Goal: Communication & Community: Ask a question

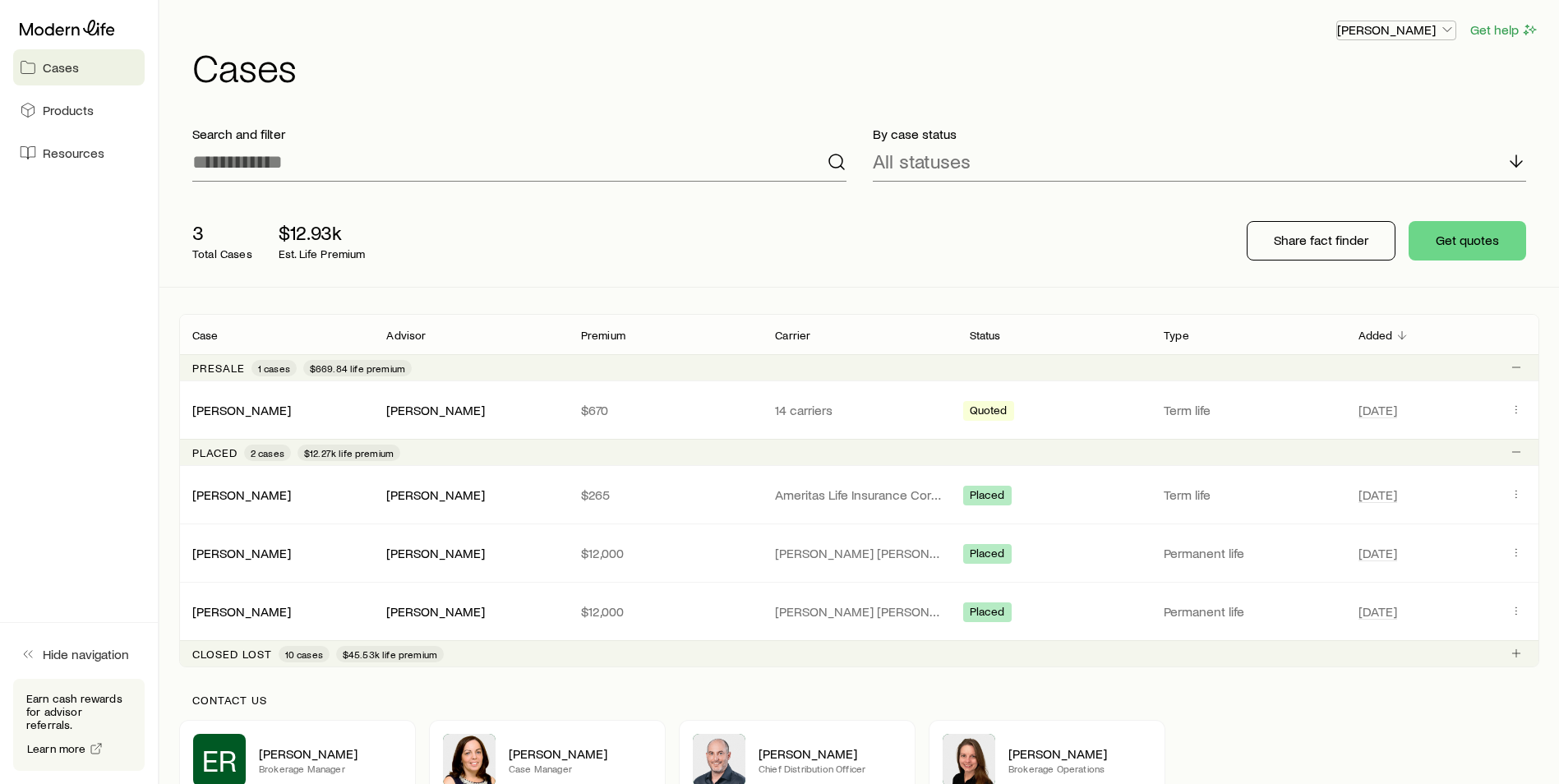
click at [1445, 31] on icon "button" at bounding box center [1447, 29] width 16 height 16
click at [1374, 81] on span "Licenses and contracts" at bounding box center [1363, 75] width 135 height 16
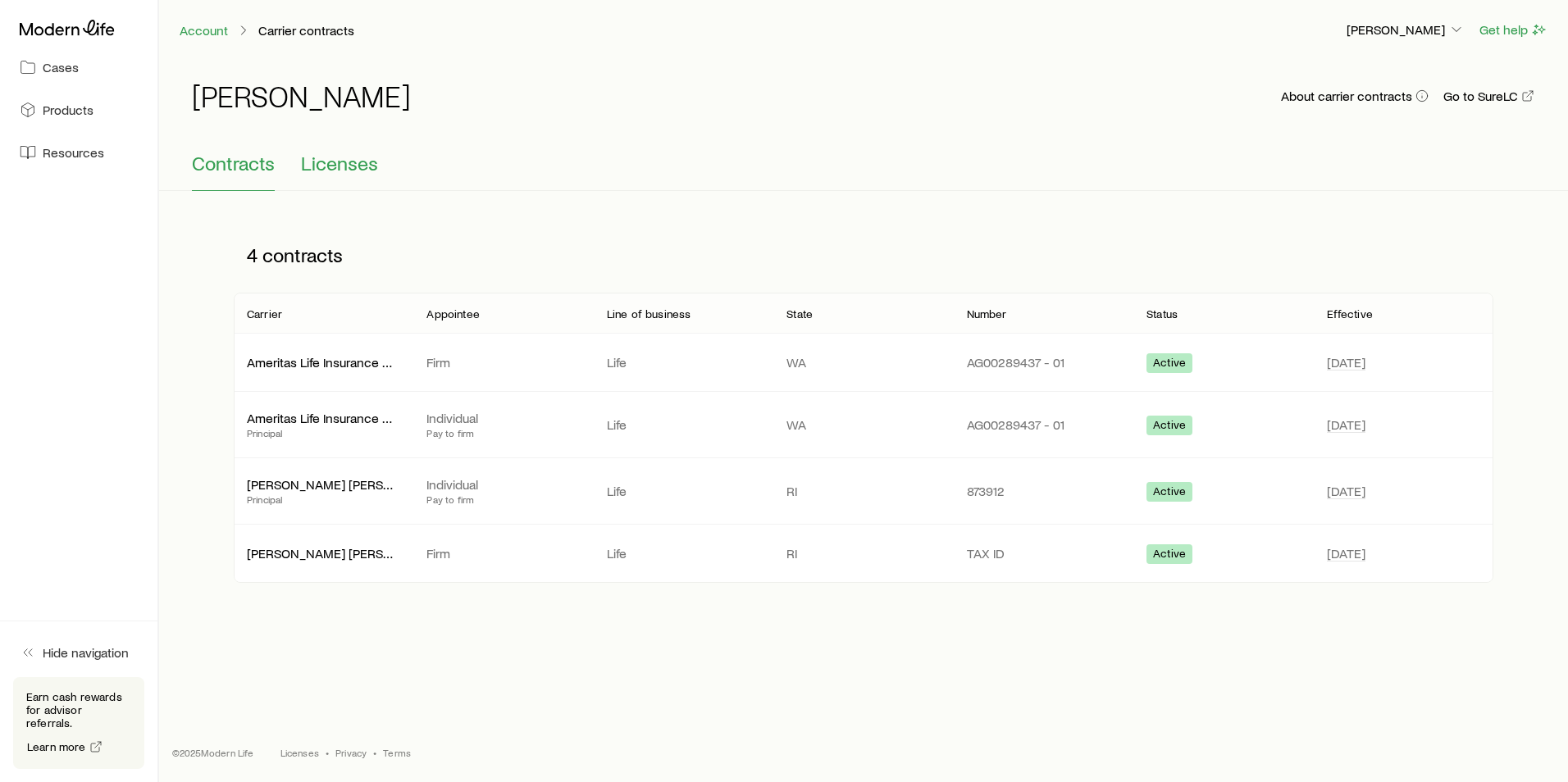
click at [350, 168] on span "Licenses" at bounding box center [339, 163] width 77 height 23
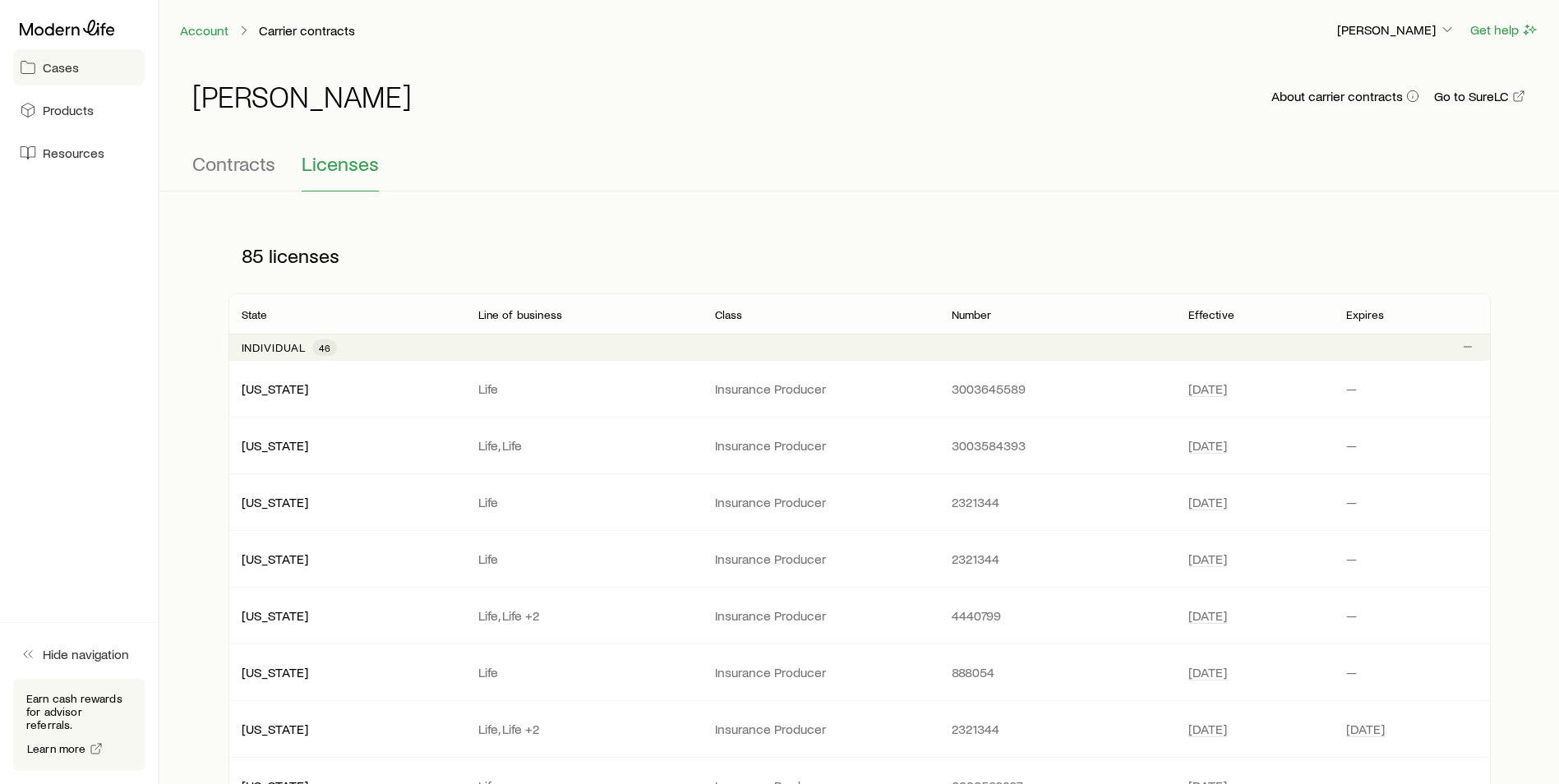
click at [60, 73] on span "Cases" at bounding box center [60, 68] width 36 height 16
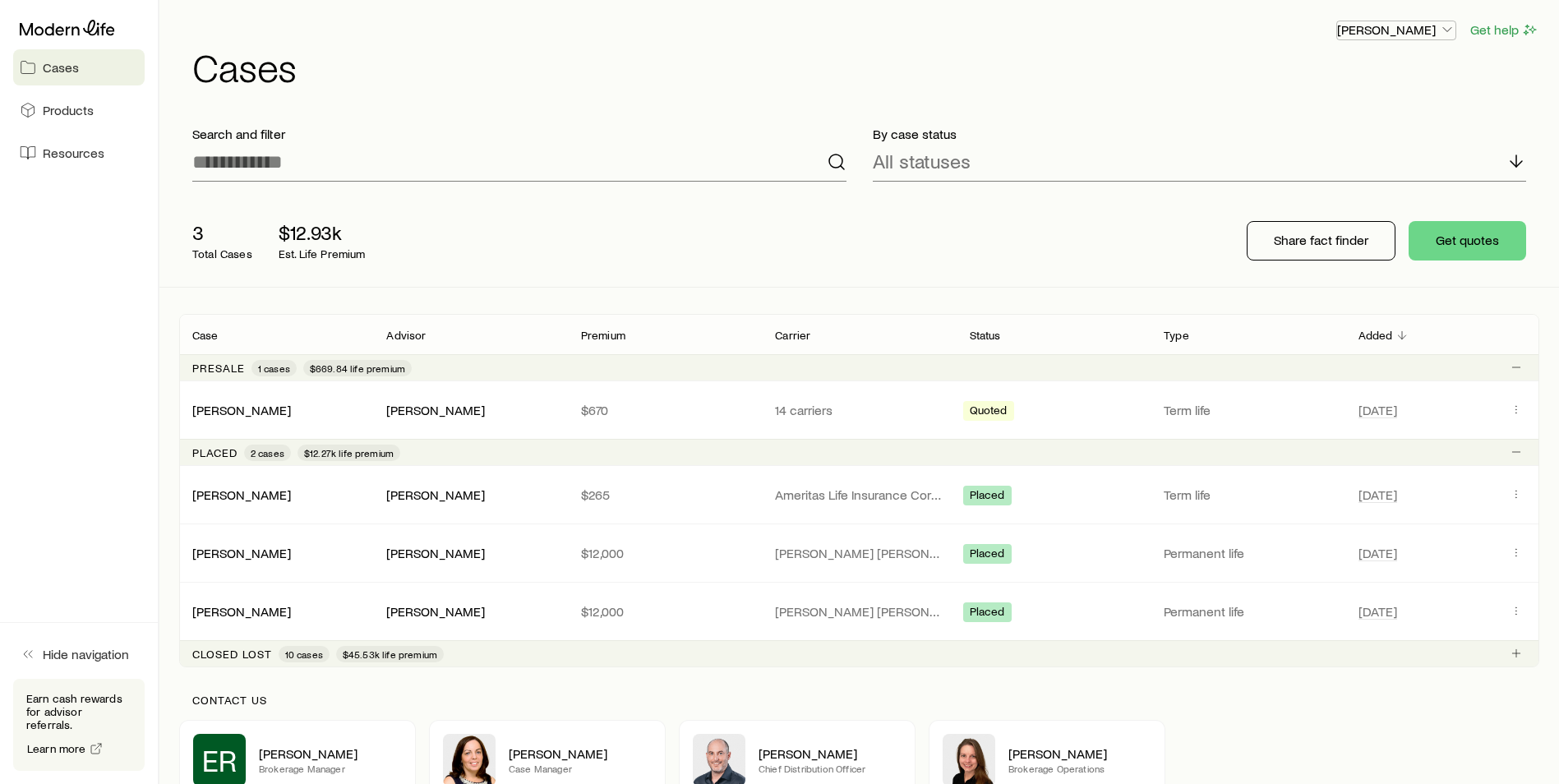
click at [1439, 29] on icon "button" at bounding box center [1447, 29] width 16 height 16
click at [1393, 83] on link "Licenses and contracts" at bounding box center [1358, 75] width 184 height 29
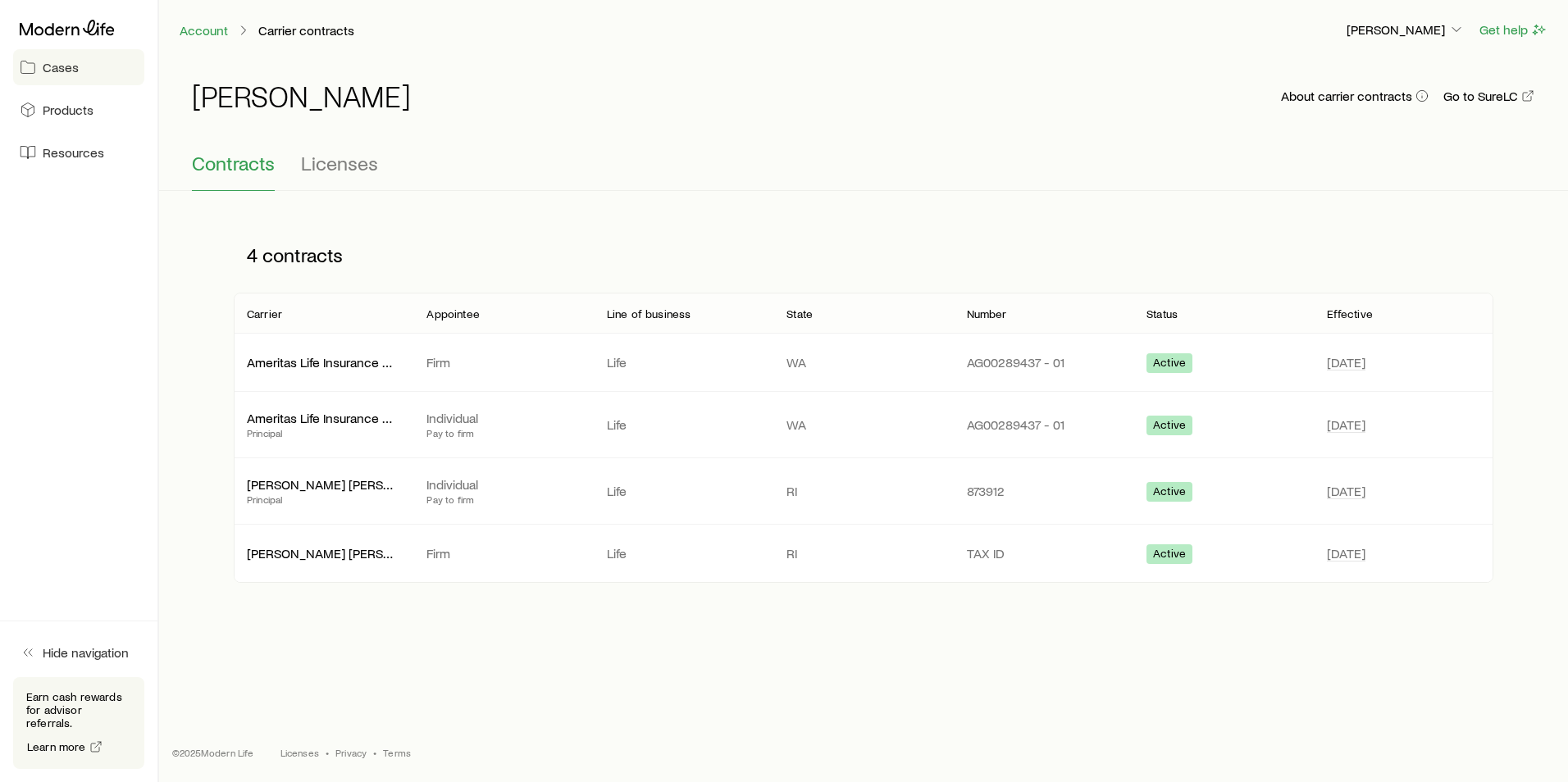
click at [65, 72] on span "Cases" at bounding box center [60, 68] width 36 height 16
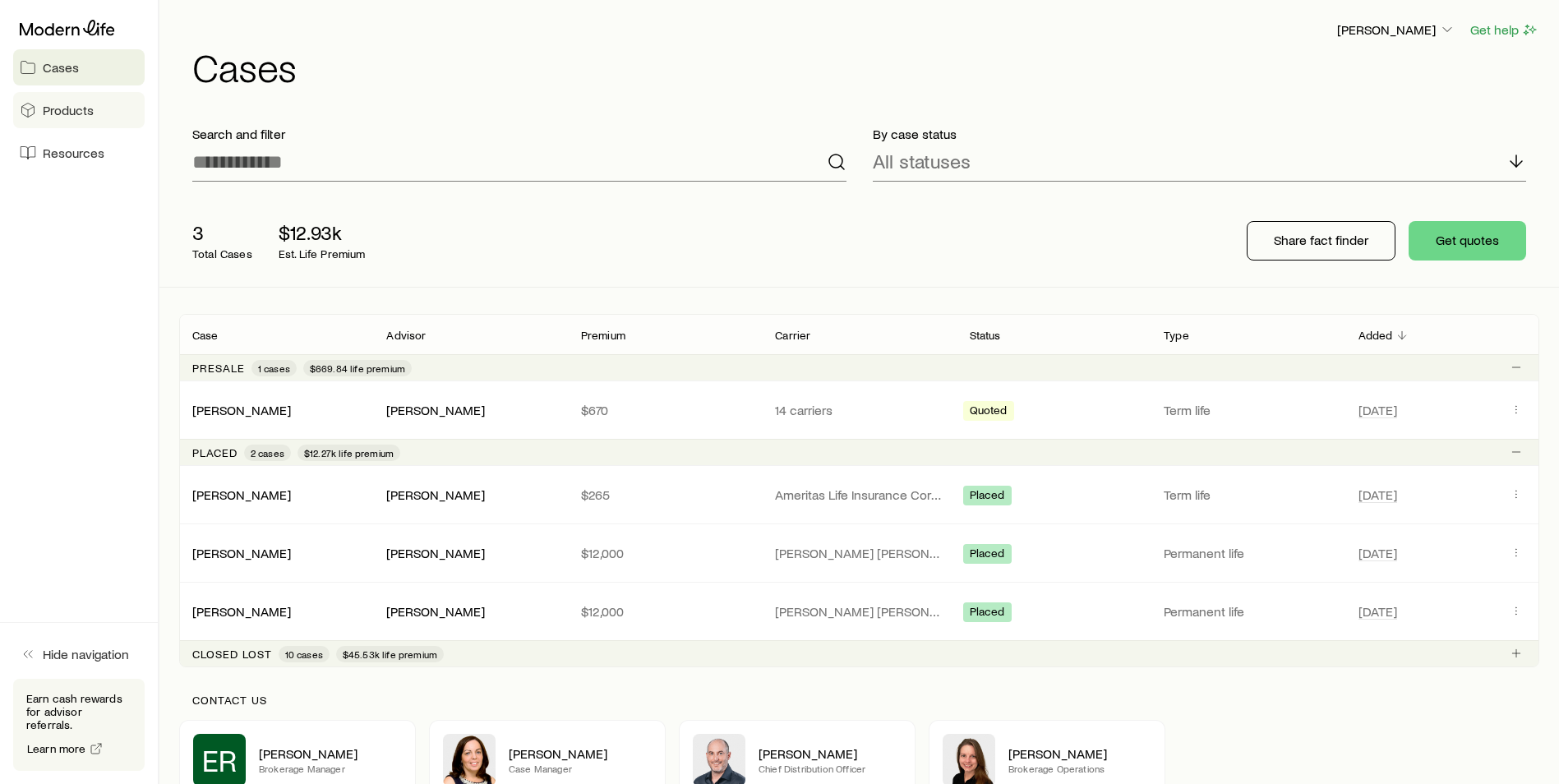
click at [69, 119] on link "Products" at bounding box center [79, 110] width 132 height 36
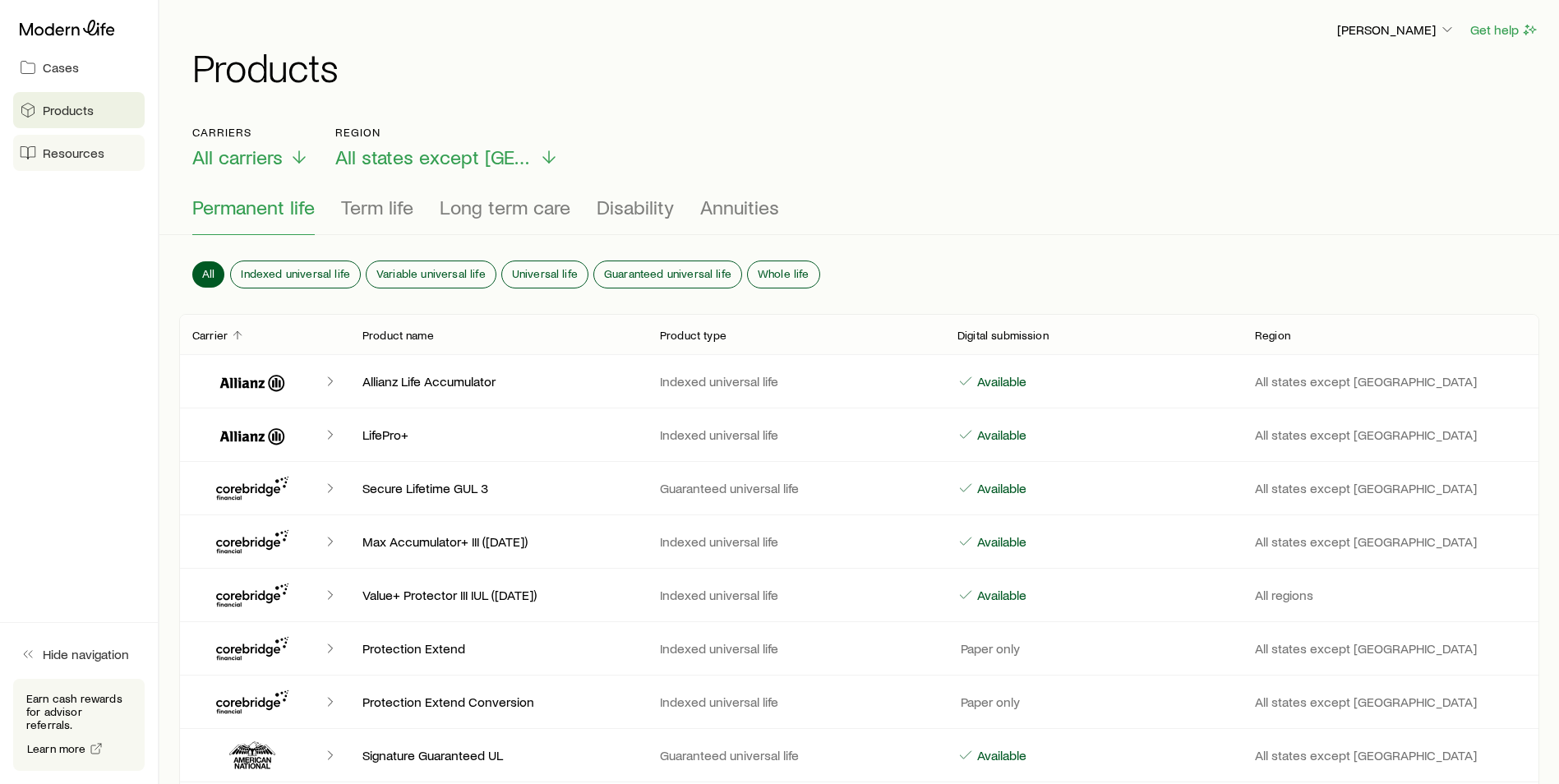
click at [67, 157] on span "Resources" at bounding box center [73, 153] width 61 height 16
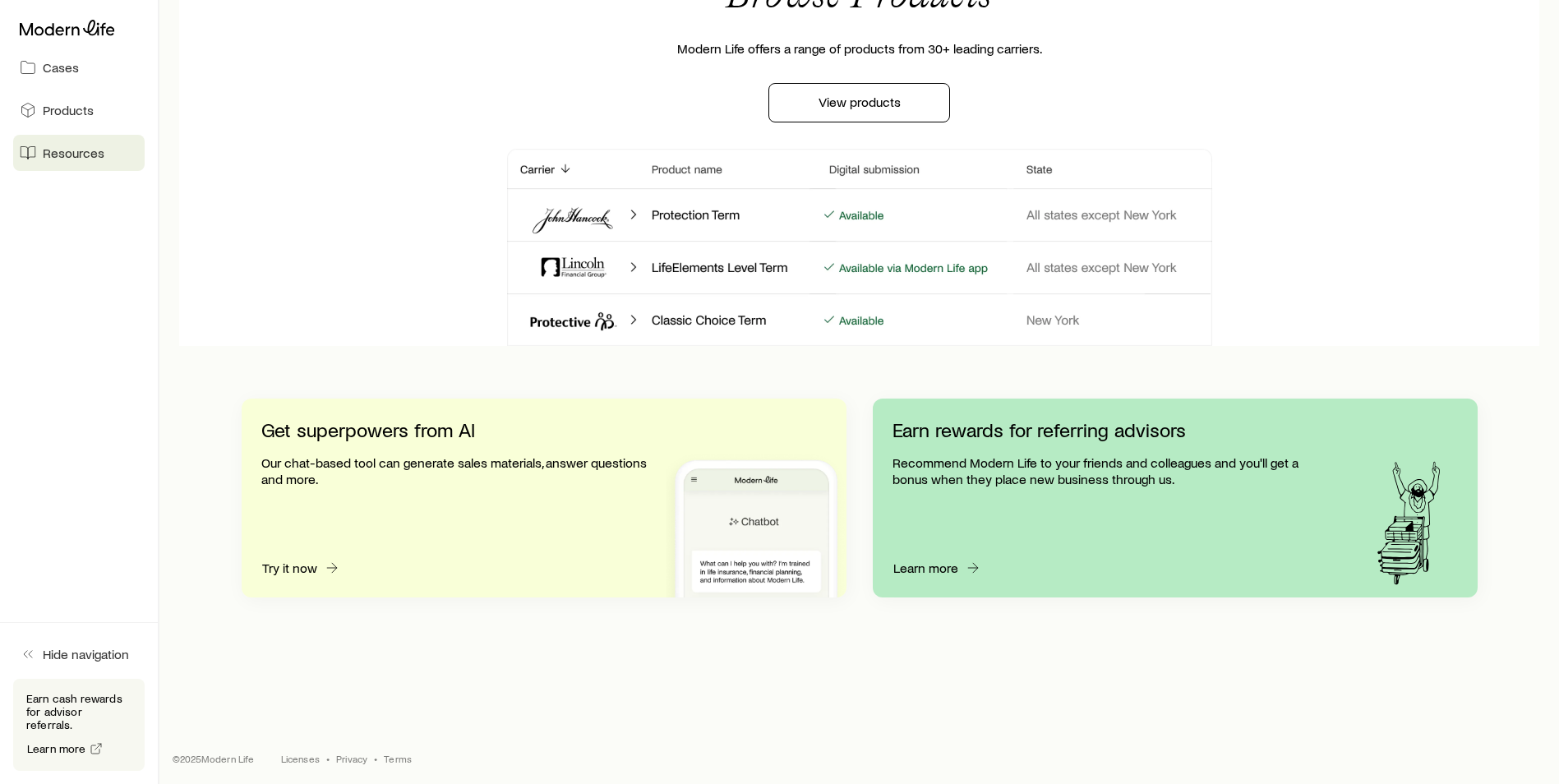
scroll to position [1447, 0]
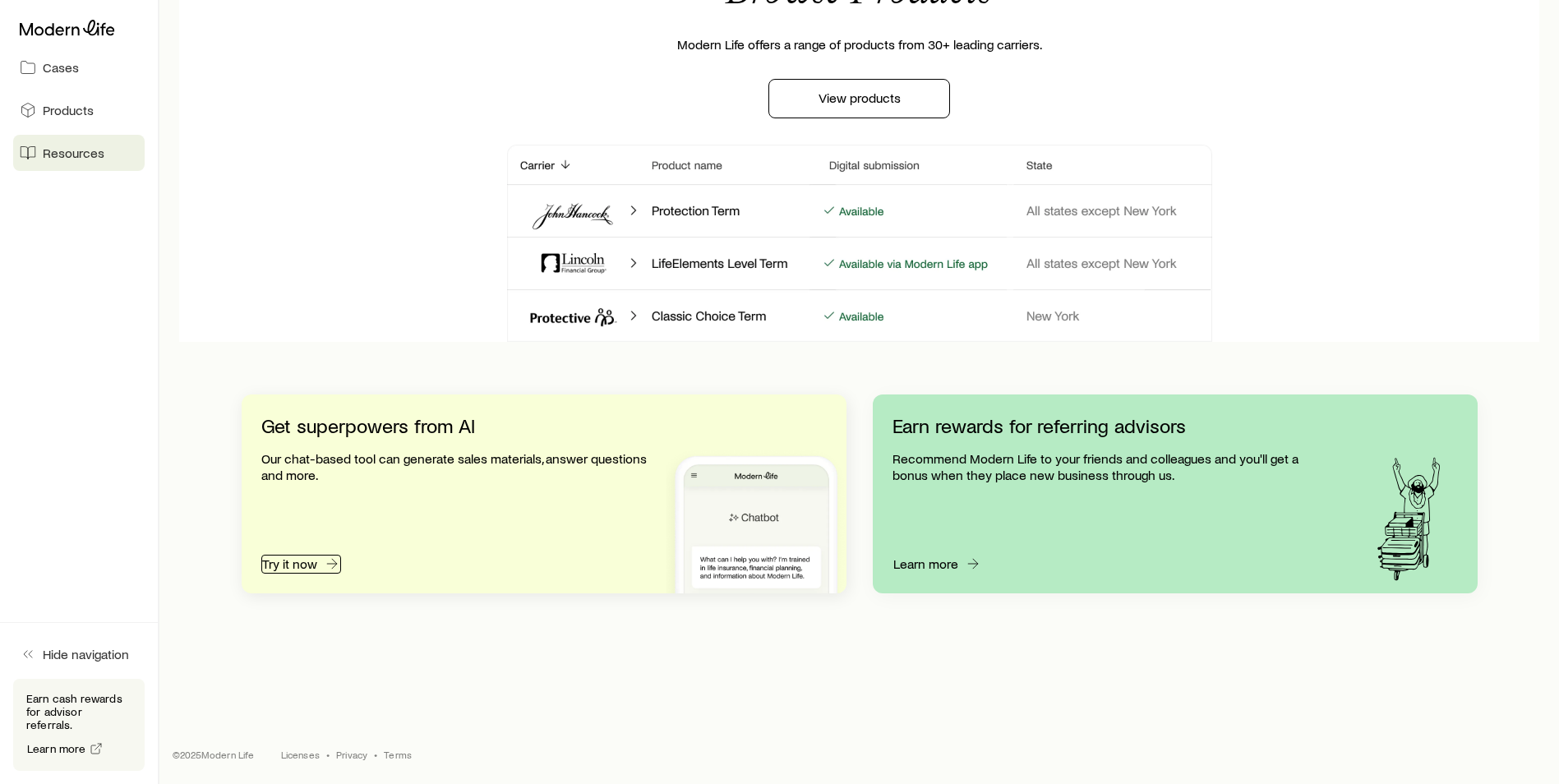
click at [301, 564] on button "Try it now" at bounding box center [300, 564] width 80 height 19
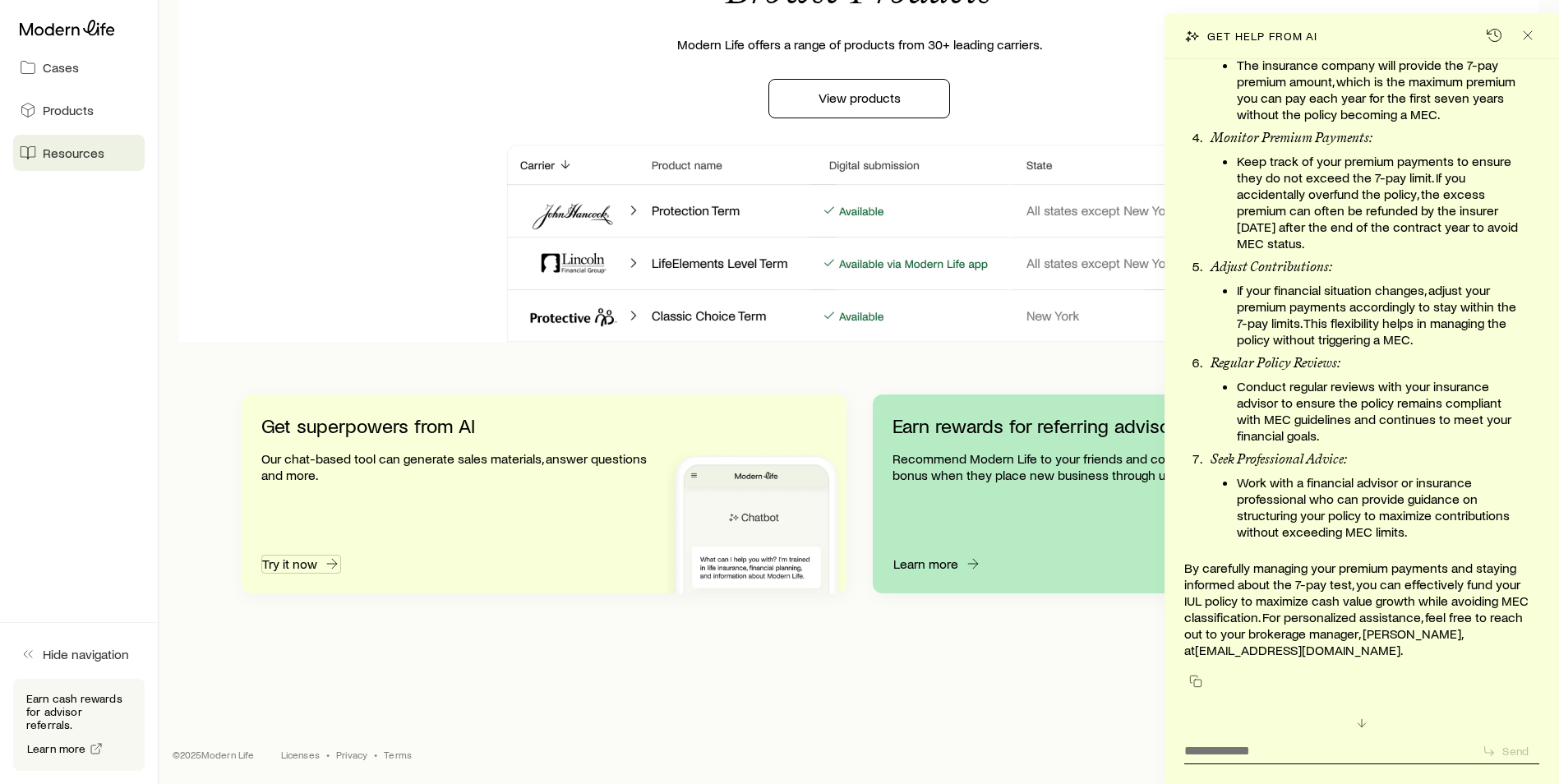
scroll to position [41069, 0]
click at [380, 298] on div "Browse Products Modern Life offers a range of products from 30+ leading carrier…" at bounding box center [859, 129] width 1289 height 424
click at [1527, 39] on icon "Close" at bounding box center [1528, 36] width 16 height 16
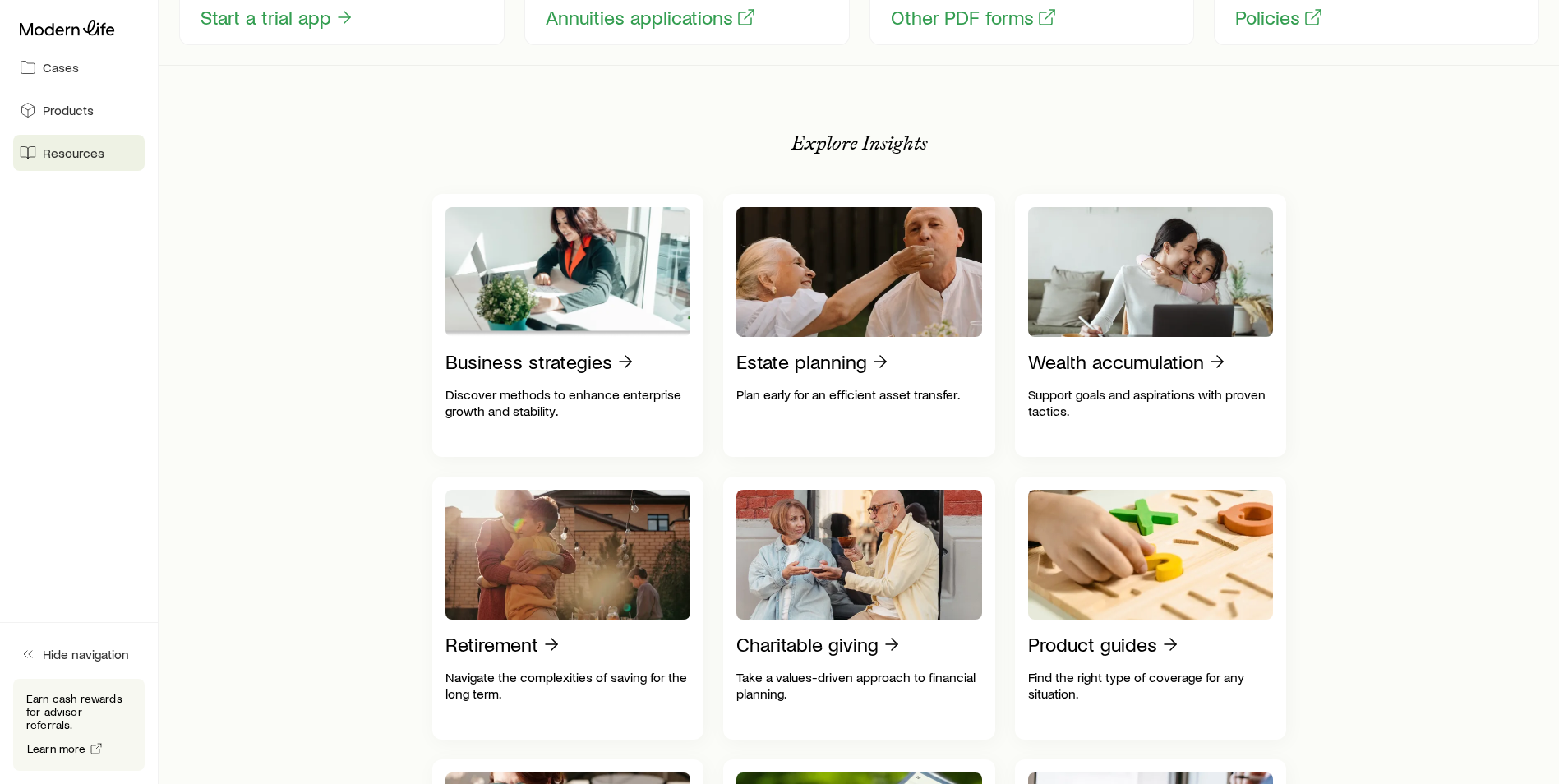
scroll to position [0, 0]
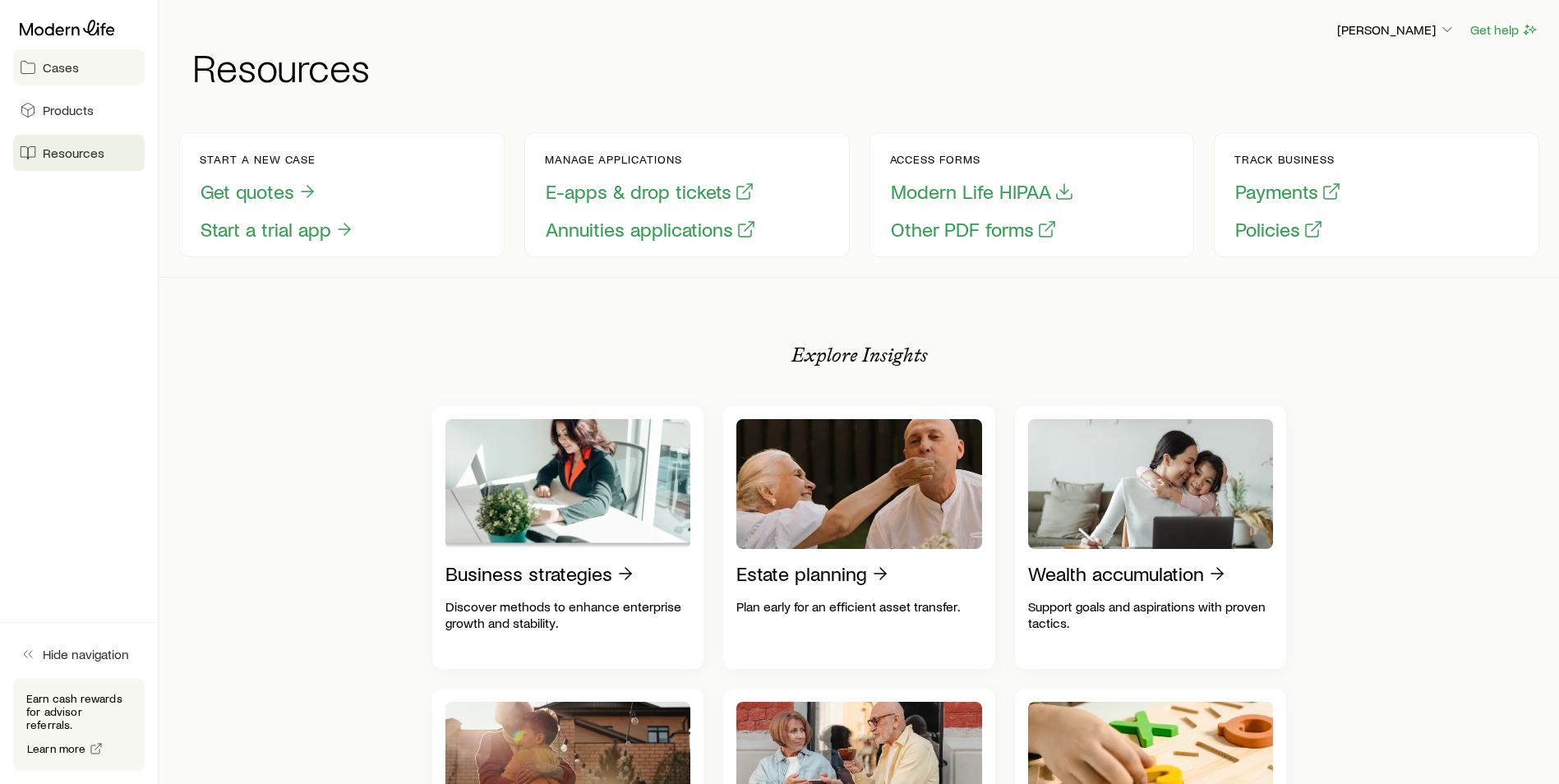
click at [62, 70] on span "Cases" at bounding box center [60, 68] width 36 height 16
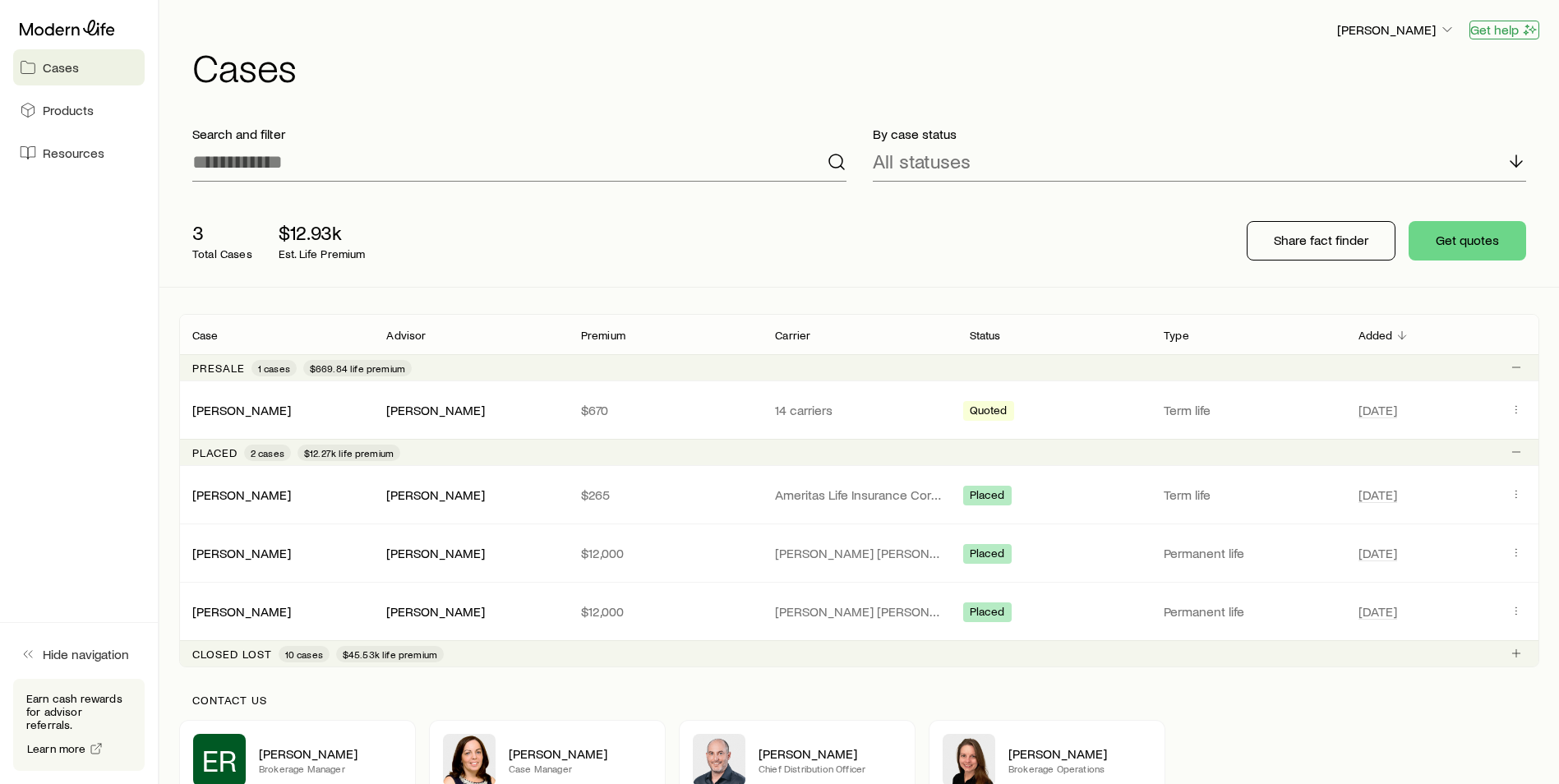
click at [1519, 35] on button "Get help" at bounding box center [1505, 29] width 70 height 19
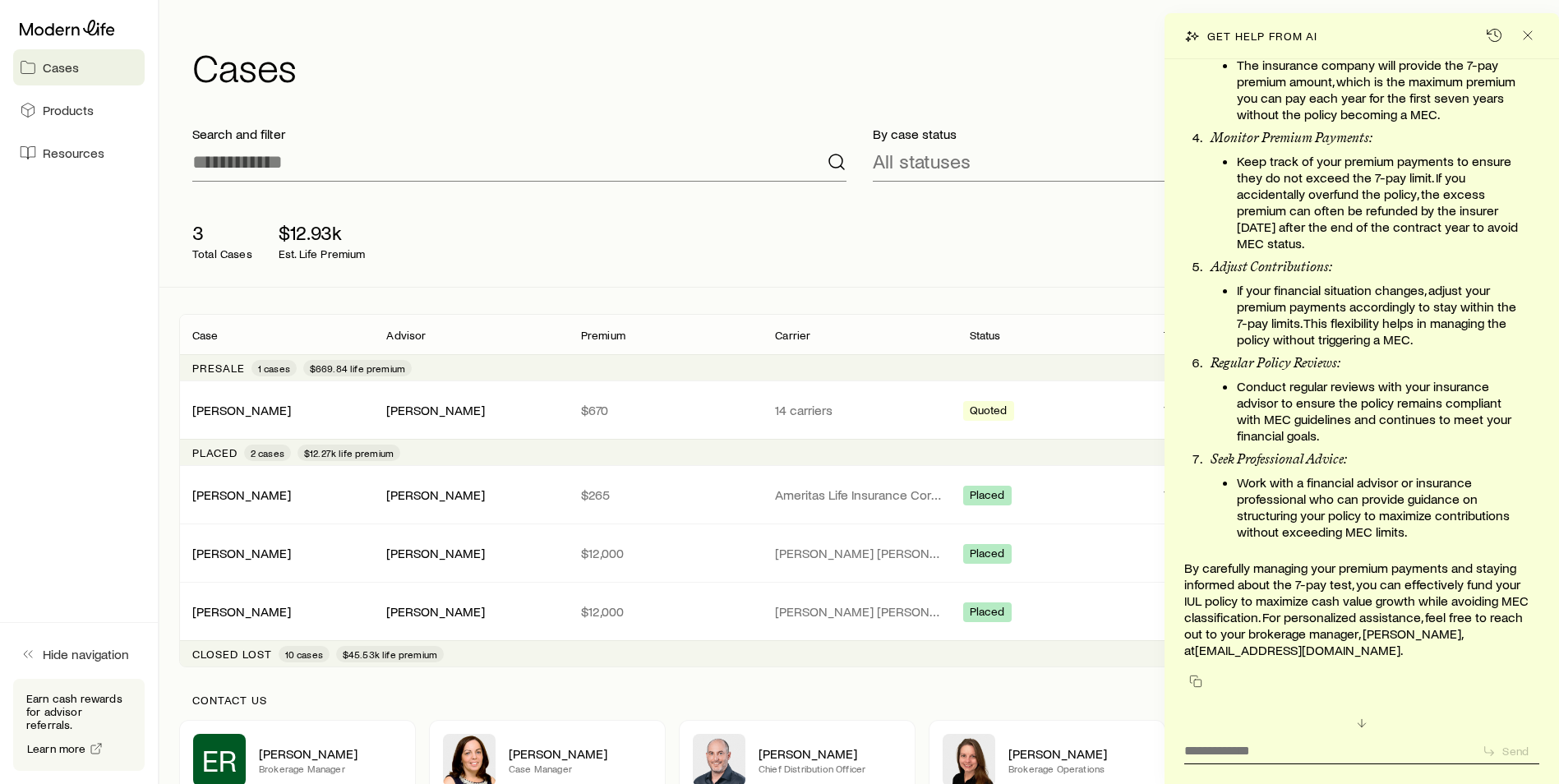
scroll to position [41069, 0]
click at [1066, 230] on div "3 Total Cases $12.93k Est. Life Premium Share fact finder Get quotes" at bounding box center [859, 241] width 1360 height 93
click at [1207, 746] on textarea at bounding box center [1326, 746] width 284 height 26
type textarea "**********"
click at [1477, 751] on button "Send" at bounding box center [1508, 751] width 64 height 21
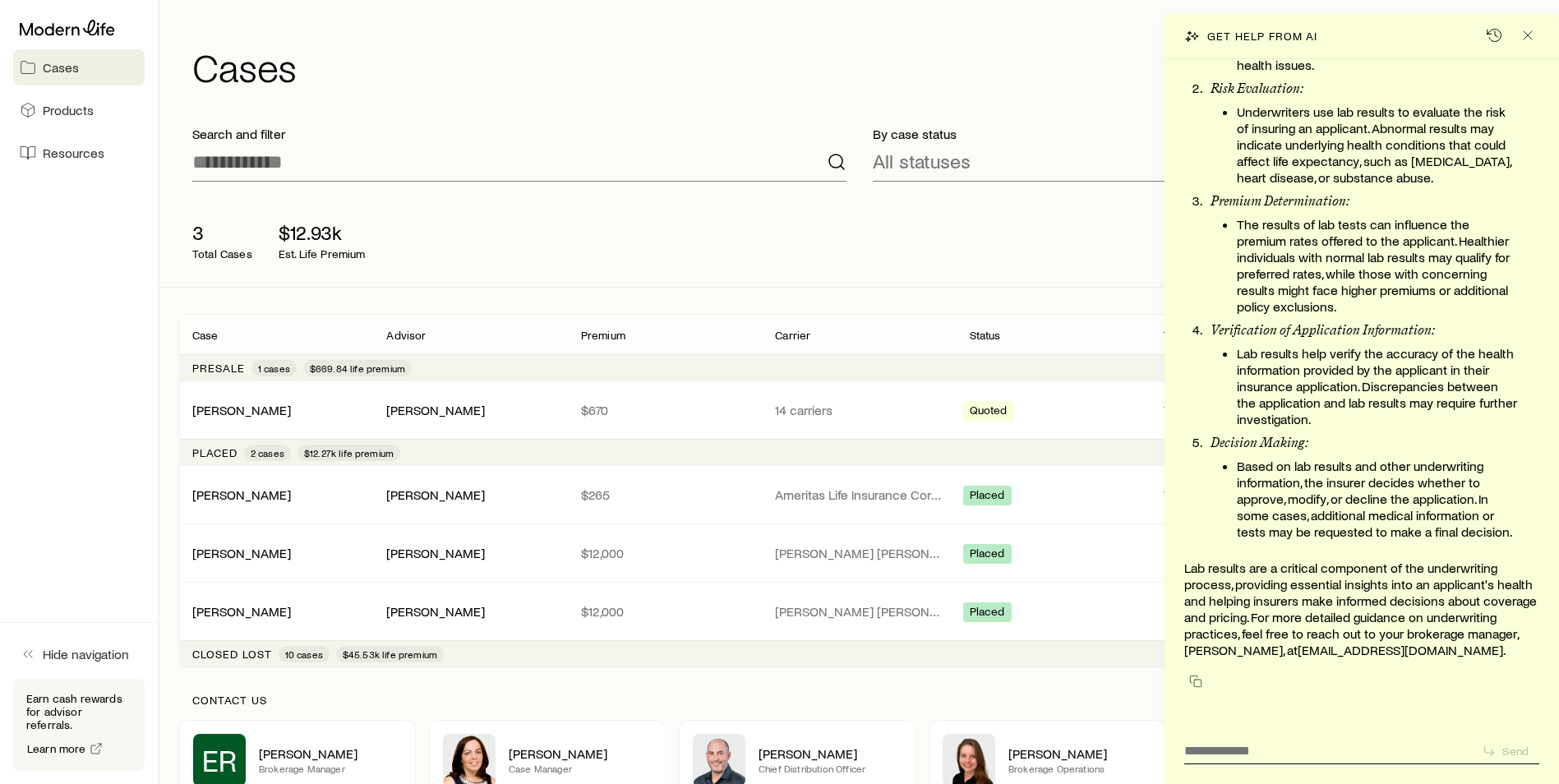
scroll to position [42020, 0]
click at [1203, 746] on textarea at bounding box center [1326, 746] width 284 height 26
type textarea "*"
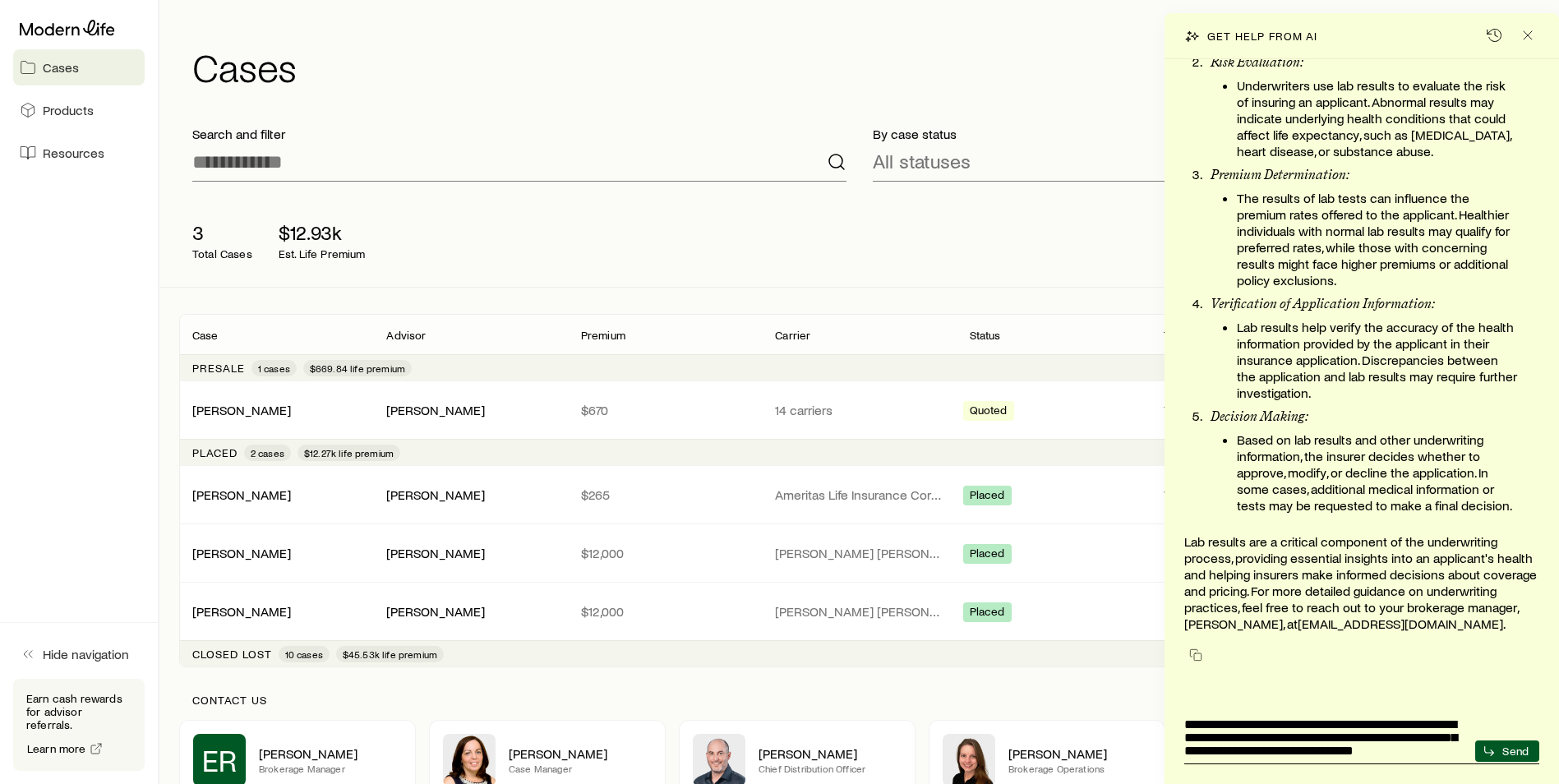
type textarea "**********"
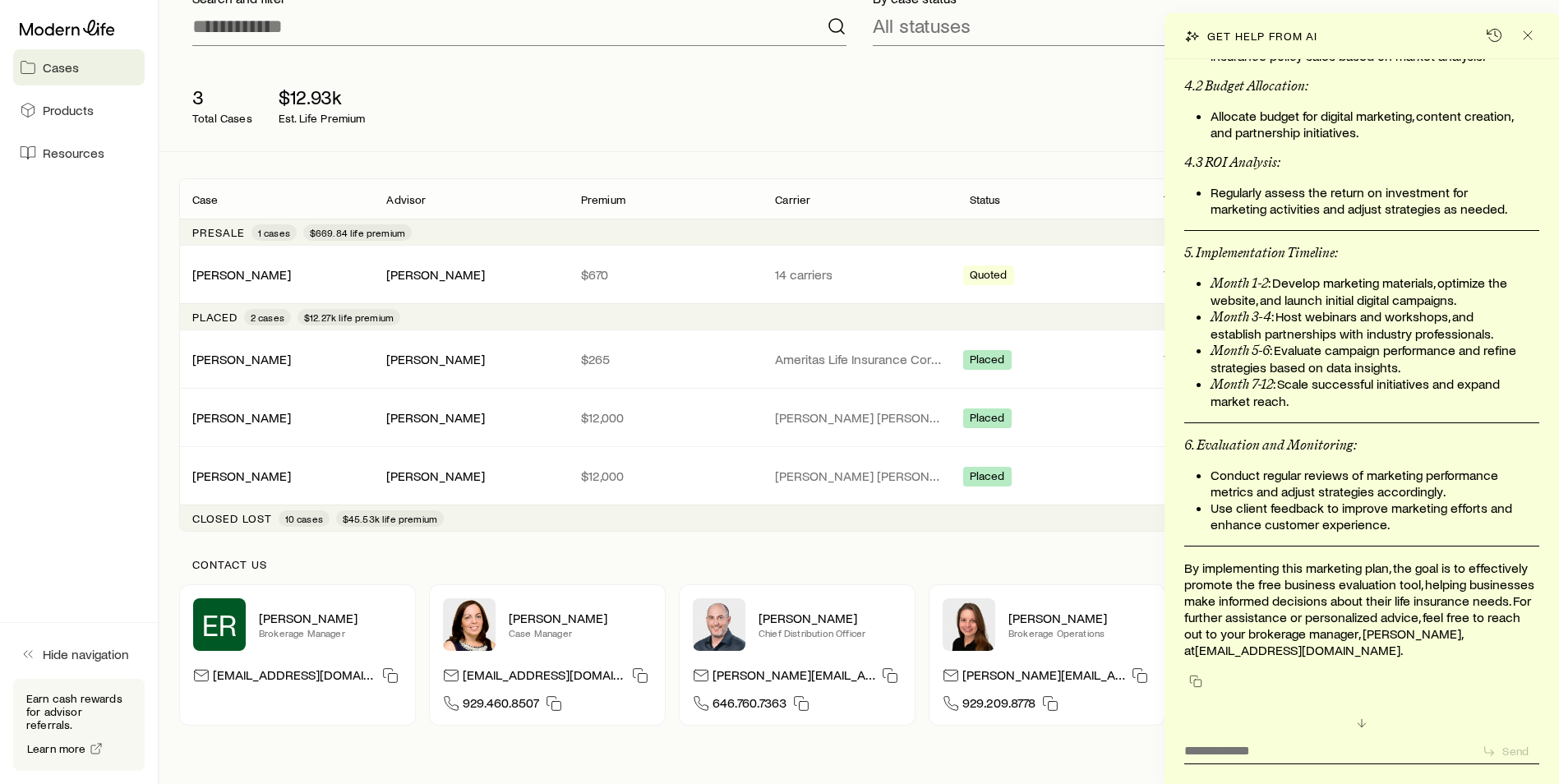
scroll to position [44317, 0]
click at [1528, 38] on icon "Close" at bounding box center [1528, 36] width 16 height 16
